Goal: Information Seeking & Learning: Learn about a topic

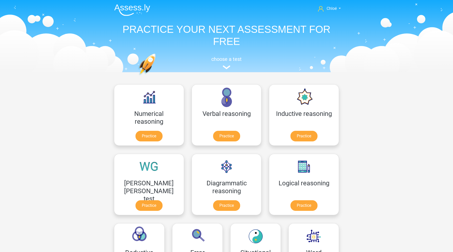
scroll to position [30, 0]
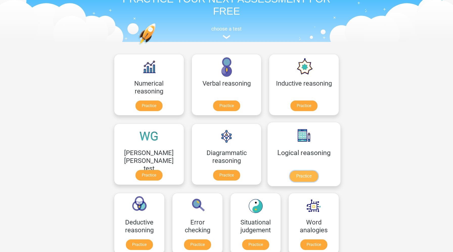
click at [290, 181] on link "Practice" at bounding box center [304, 176] width 28 height 11
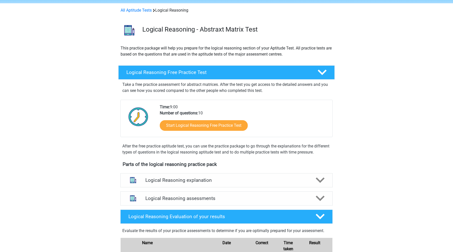
scroll to position [88, 0]
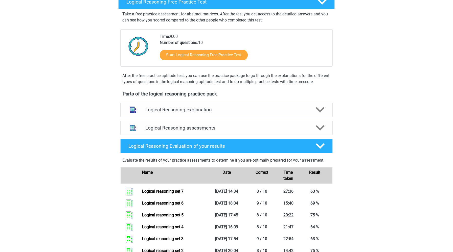
click at [216, 131] on h4 "Logical Reasoning assessments" at bounding box center [226, 128] width 162 height 6
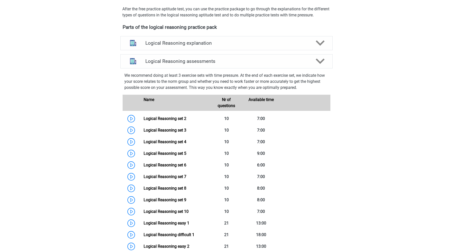
scroll to position [185, 0]
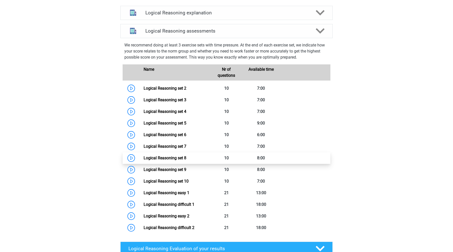
click at [144, 160] on link "Logical Reasoning set 8" at bounding box center [165, 158] width 43 height 5
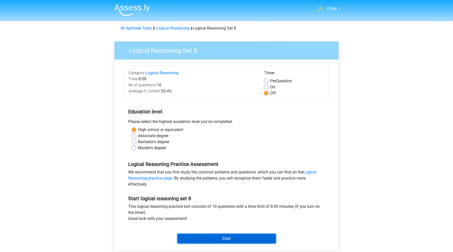
click at [194, 240] on input "Start" at bounding box center [226, 239] width 98 height 10
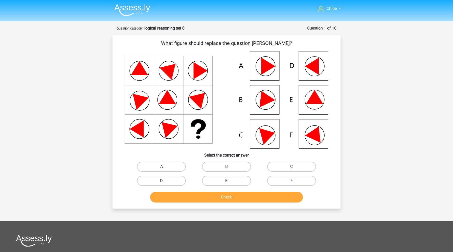
click at [219, 183] on label "E" at bounding box center [226, 181] width 49 height 10
click at [226, 183] on input "E" at bounding box center [227, 182] width 3 height 3
radio input "true"
click at [219, 195] on button "Check" at bounding box center [226, 197] width 153 height 11
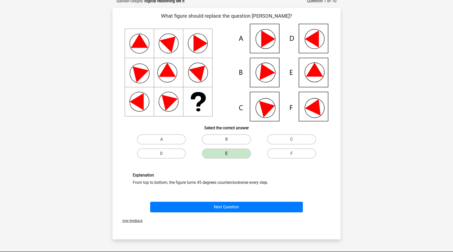
scroll to position [28, 0]
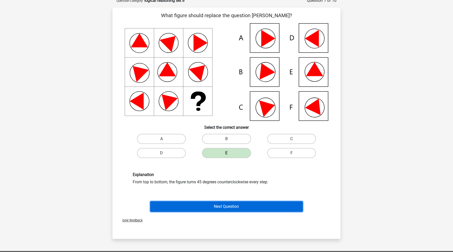
click at [227, 205] on button "Next Question" at bounding box center [226, 206] width 153 height 11
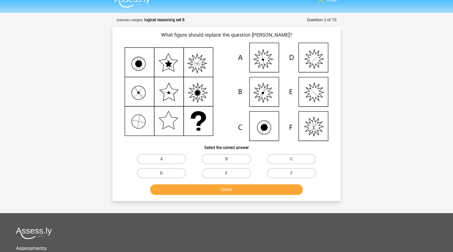
scroll to position [0, 0]
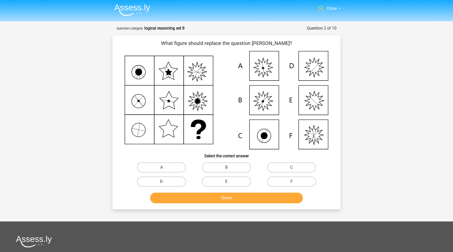
click at [178, 181] on label "D" at bounding box center [161, 182] width 49 height 10
click at [165, 182] on input "D" at bounding box center [162, 183] width 3 height 3
radio input "true"
click at [187, 201] on button "Check" at bounding box center [226, 198] width 153 height 11
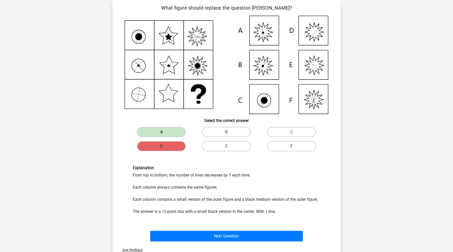
scroll to position [35, 0]
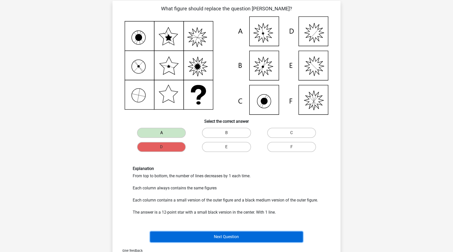
click at [184, 236] on button "Next Question" at bounding box center [226, 237] width 153 height 11
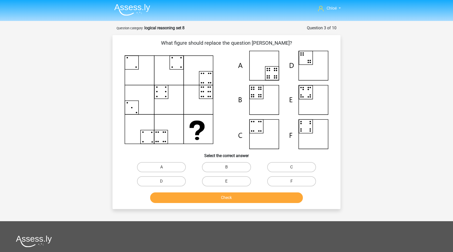
scroll to position [1, 0]
click at [237, 171] on label "B" at bounding box center [226, 167] width 49 height 10
click at [230, 170] on input "B" at bounding box center [227, 168] width 3 height 3
radio input "true"
click at [239, 200] on button "Check" at bounding box center [226, 197] width 153 height 11
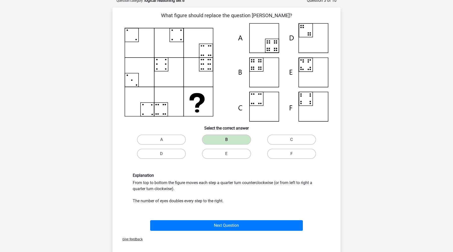
scroll to position [28, 0]
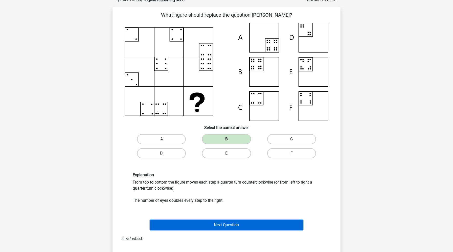
click at [222, 223] on button "Next Question" at bounding box center [226, 225] width 153 height 11
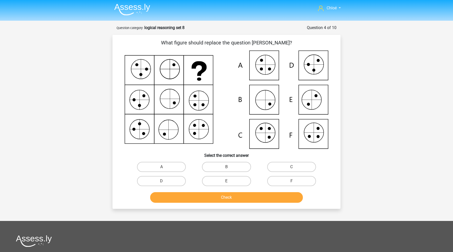
scroll to position [0, 0]
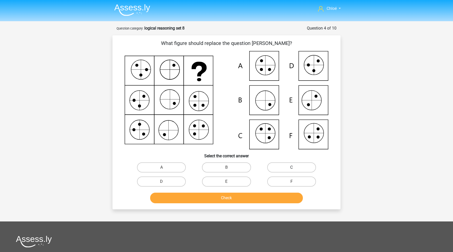
click at [289, 162] on label "C" at bounding box center [291, 167] width 49 height 10
click at [291, 168] on input "C" at bounding box center [292, 169] width 3 height 3
radio input "true"
click at [259, 198] on button "Check" at bounding box center [226, 198] width 153 height 11
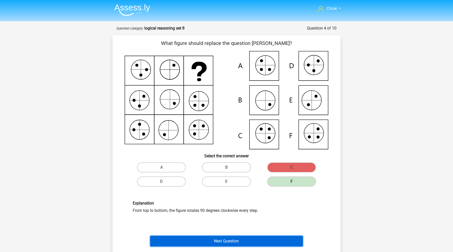
click at [243, 240] on button "Next Question" at bounding box center [226, 241] width 153 height 11
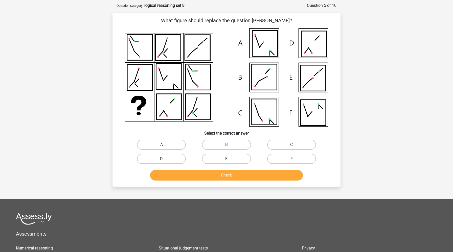
scroll to position [25, 0]
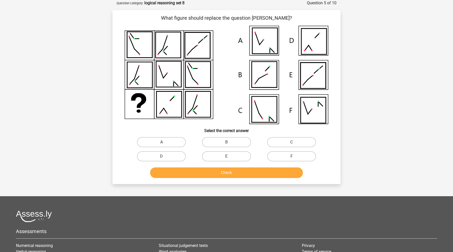
click at [167, 140] on label "A" at bounding box center [161, 142] width 49 height 10
click at [165, 142] on input "A" at bounding box center [162, 143] width 3 height 3
radio input "true"
click at [190, 171] on button "Check" at bounding box center [226, 173] width 153 height 11
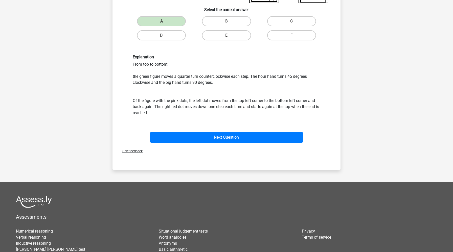
scroll to position [209, 0]
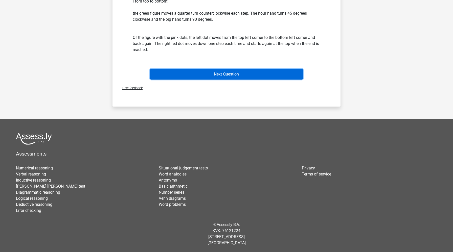
click at [242, 75] on button "Next Question" at bounding box center [226, 74] width 153 height 11
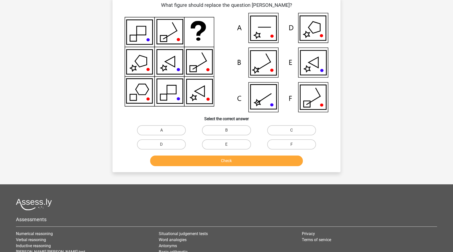
scroll to position [25, 0]
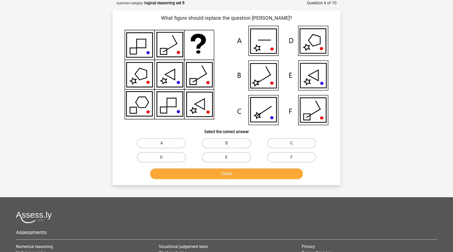
click at [223, 157] on label "E" at bounding box center [226, 157] width 49 height 10
click at [226, 157] on input "E" at bounding box center [227, 158] width 3 height 3
radio input "true"
click at [223, 174] on button "Check" at bounding box center [226, 174] width 153 height 11
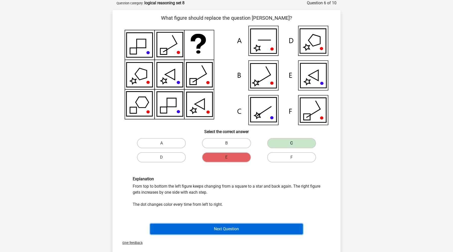
click at [227, 232] on button "Next Question" at bounding box center [226, 229] width 153 height 11
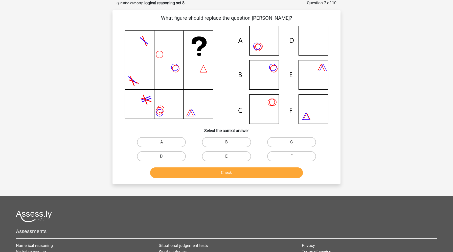
click at [149, 155] on label "D" at bounding box center [161, 156] width 49 height 10
click at [161, 156] on input "D" at bounding box center [162, 157] width 3 height 3
radio input "true"
click at [169, 174] on button "Check" at bounding box center [226, 173] width 153 height 11
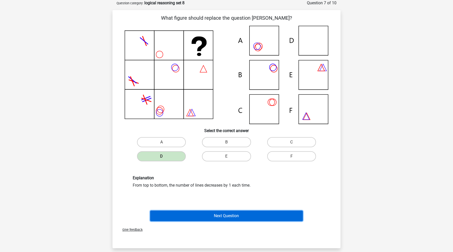
click at [179, 217] on button "Next Question" at bounding box center [226, 216] width 153 height 11
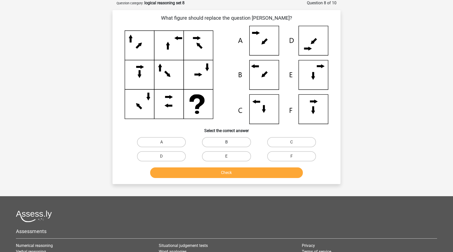
click at [240, 144] on label "B" at bounding box center [226, 142] width 49 height 10
click at [230, 144] on input "B" at bounding box center [227, 143] width 3 height 3
radio input "true"
click at [232, 173] on button "Check" at bounding box center [226, 173] width 153 height 11
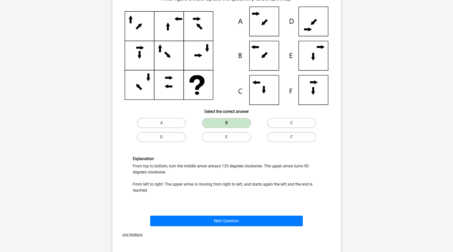
scroll to position [44, 0]
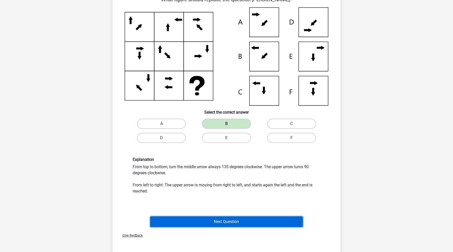
click at [238, 220] on button "Next Question" at bounding box center [226, 222] width 153 height 11
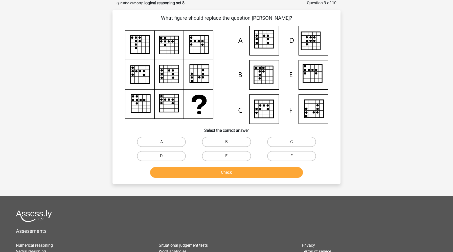
scroll to position [0, 0]
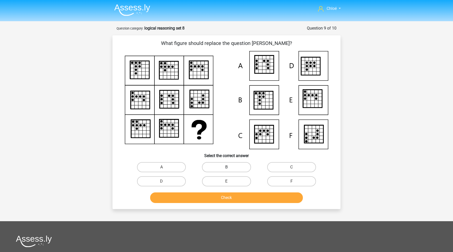
click at [221, 166] on label "B" at bounding box center [226, 167] width 49 height 10
click at [226, 167] on input "B" at bounding box center [227, 168] width 3 height 3
radio input "true"
click at [210, 197] on button "Check" at bounding box center [226, 198] width 153 height 11
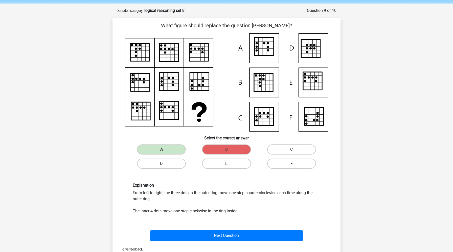
scroll to position [17, 0]
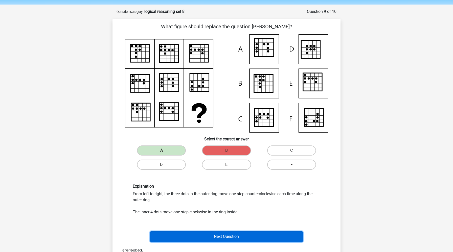
click at [193, 236] on button "Next Question" at bounding box center [226, 236] width 153 height 11
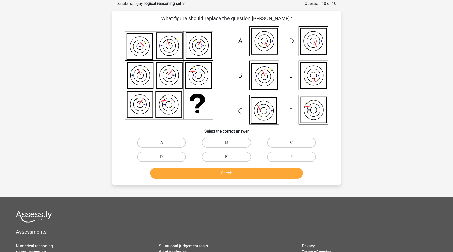
scroll to position [25, 0]
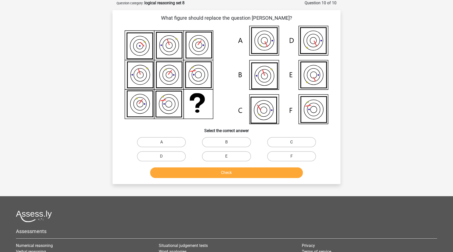
click at [296, 142] on label "C" at bounding box center [291, 142] width 49 height 10
click at [295, 142] on input "C" at bounding box center [292, 143] width 3 height 3
radio input "true"
click at [266, 174] on button "Check" at bounding box center [226, 173] width 153 height 11
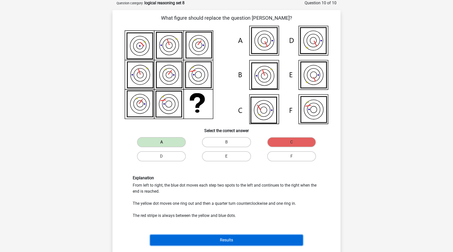
click at [183, 239] on button "Results" at bounding box center [226, 240] width 153 height 11
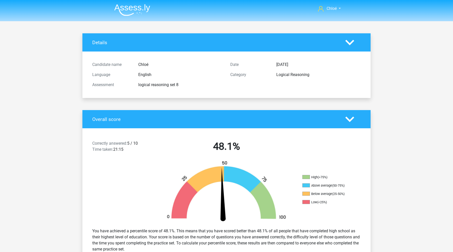
click at [138, 7] on img at bounding box center [132, 10] width 36 height 12
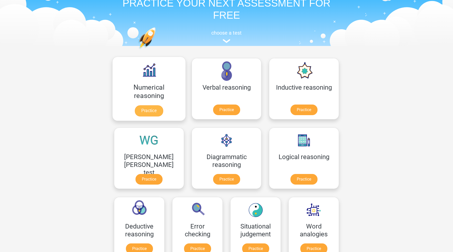
scroll to position [22, 0]
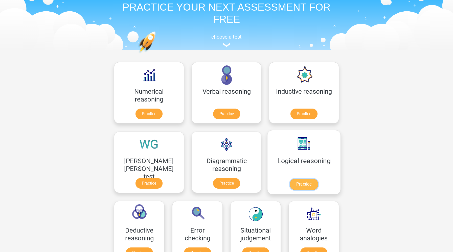
click at [290, 185] on link "Practice" at bounding box center [304, 184] width 28 height 11
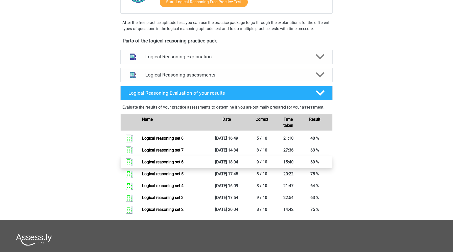
scroll to position [132, 0]
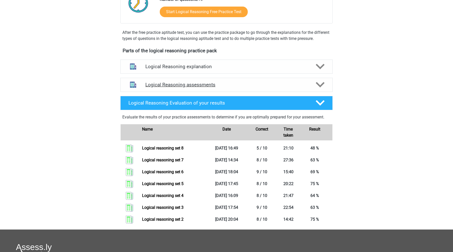
click at [205, 88] on h4 "Logical Reasoning assessments" at bounding box center [226, 85] width 162 height 6
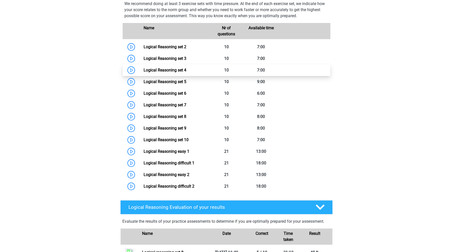
scroll to position [187, 0]
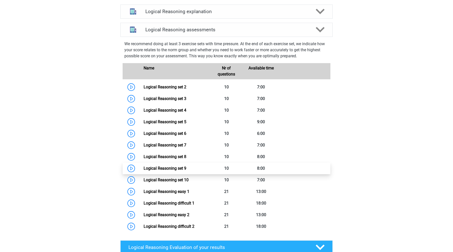
click at [144, 171] on link "Logical Reasoning set 9" at bounding box center [165, 168] width 43 height 5
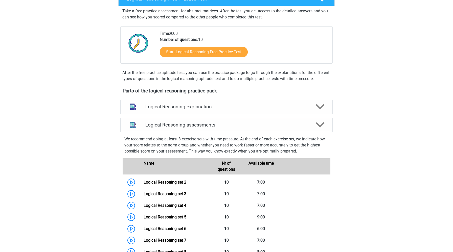
scroll to position [79, 0]
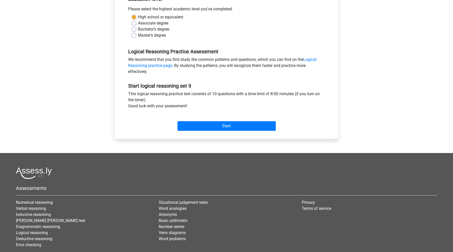
scroll to position [125, 0]
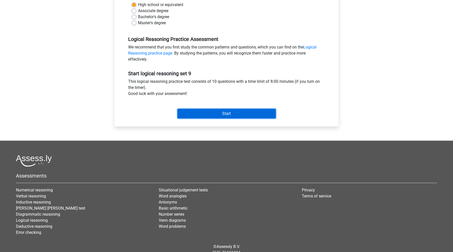
click at [205, 113] on input "Start" at bounding box center [226, 114] width 98 height 10
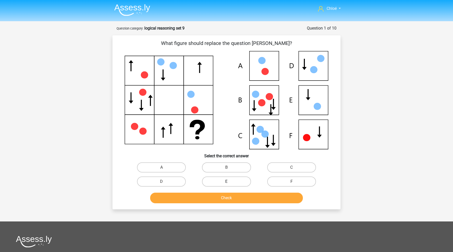
click at [238, 181] on label "E" at bounding box center [226, 182] width 49 height 10
click at [230, 182] on input "E" at bounding box center [227, 183] width 3 height 3
radio input "true"
click at [238, 195] on button "Check" at bounding box center [226, 198] width 153 height 11
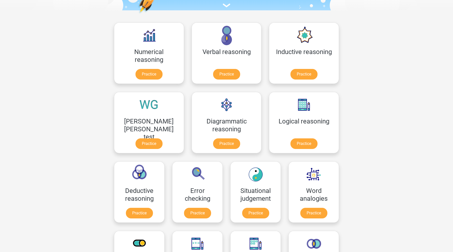
scroll to position [71, 0]
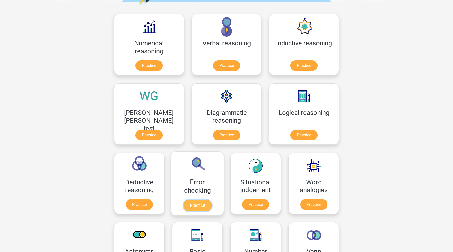
click at [212, 200] on link "Practice" at bounding box center [197, 205] width 28 height 11
